Goal: Task Accomplishment & Management: Complete application form

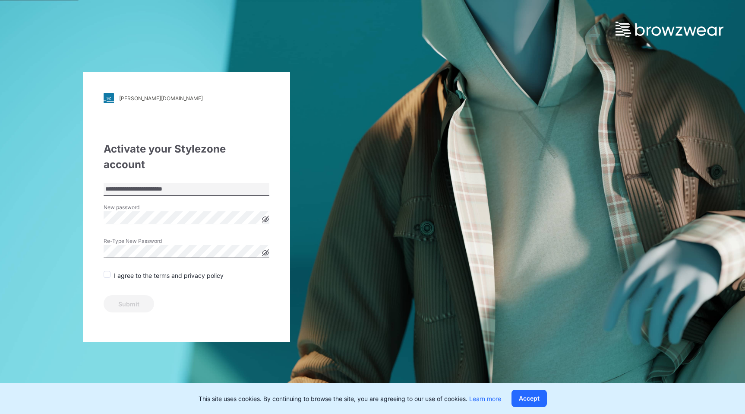
click at [265, 218] on icon at bounding box center [265, 219] width 2 height 2
click at [109, 271] on span at bounding box center [107, 274] width 7 height 7
click at [124, 295] on button "Submit" at bounding box center [129, 303] width 51 height 17
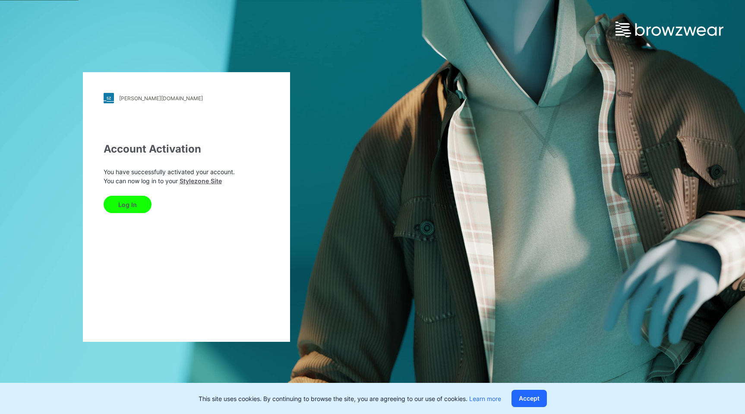
click at [126, 206] on button "Log In" at bounding box center [128, 204] width 48 height 17
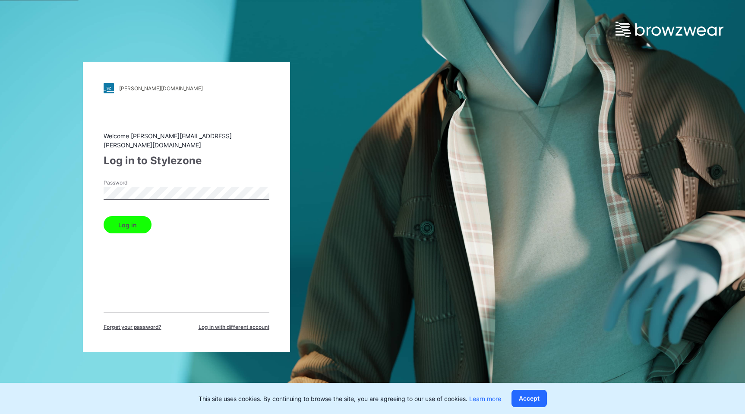
click at [133, 220] on button "Log in" at bounding box center [128, 224] width 48 height 17
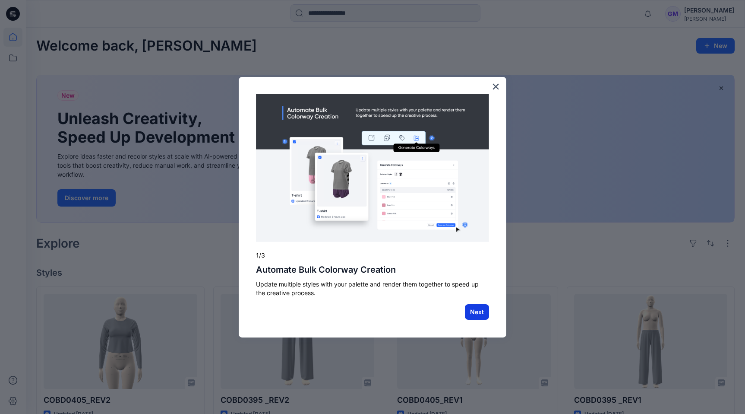
click at [482, 311] on button "Next" at bounding box center [477, 312] width 24 height 16
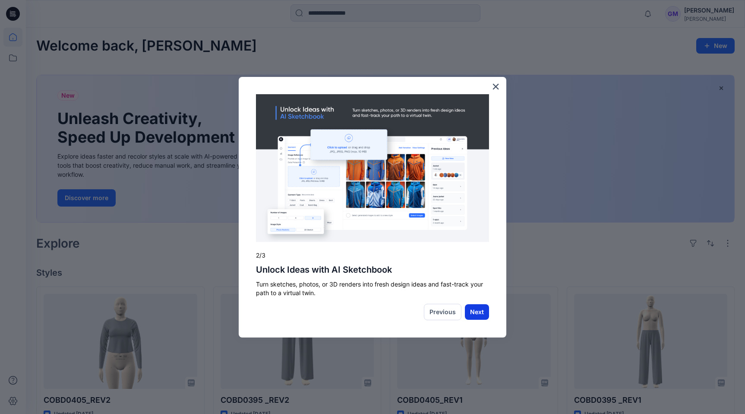
click at [480, 312] on button "Next" at bounding box center [477, 312] width 24 height 16
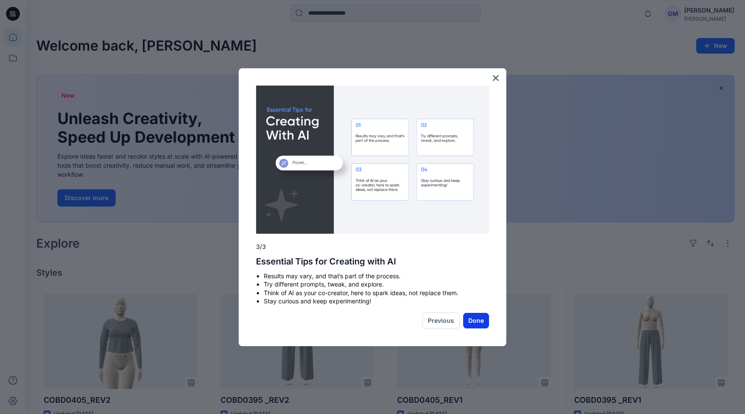
click at [480, 321] on button "Done" at bounding box center [476, 321] width 26 height 16
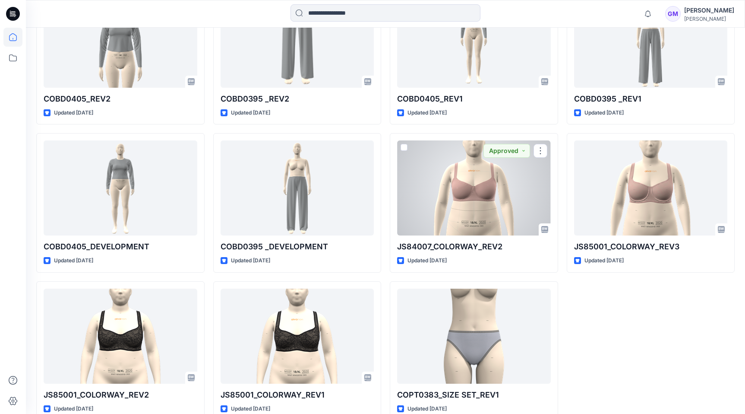
scroll to position [318, 0]
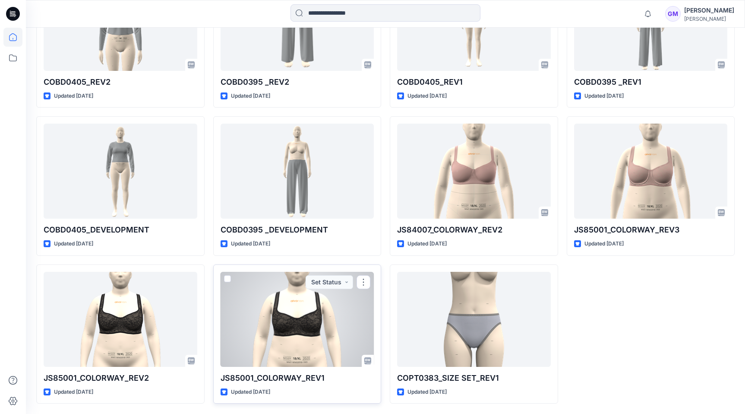
click at [310, 337] on div at bounding box center [298, 318] width 154 height 95
